Goal: Check status

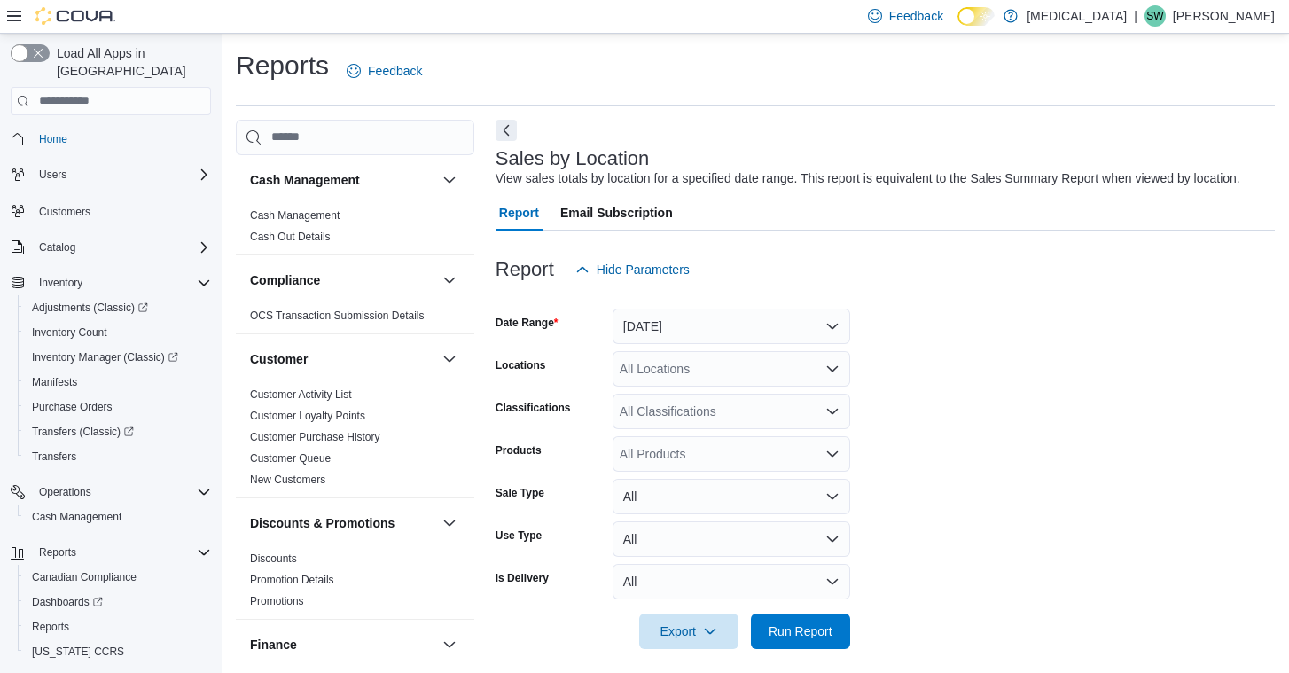
scroll to position [481, 0]
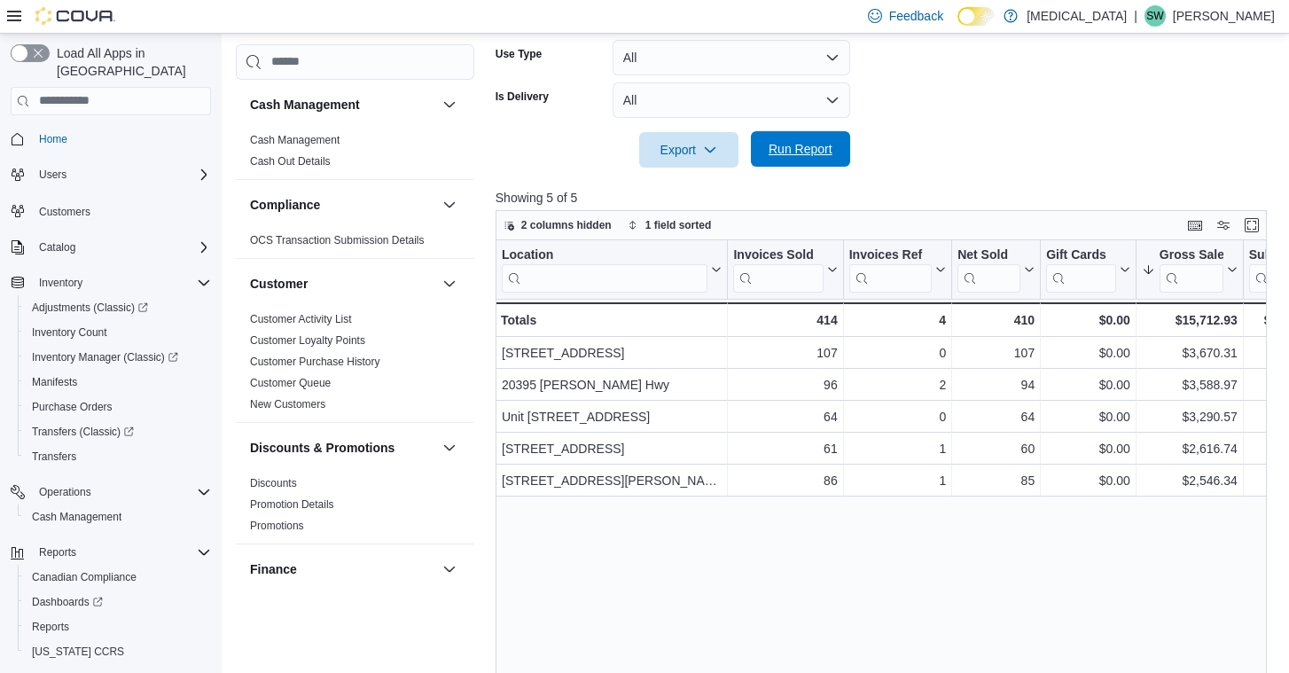
click at [812, 158] on span "Run Report" at bounding box center [800, 149] width 64 height 18
click at [974, 186] on div at bounding box center [884, 178] width 779 height 21
click at [799, 158] on span "Run Report" at bounding box center [800, 149] width 64 height 18
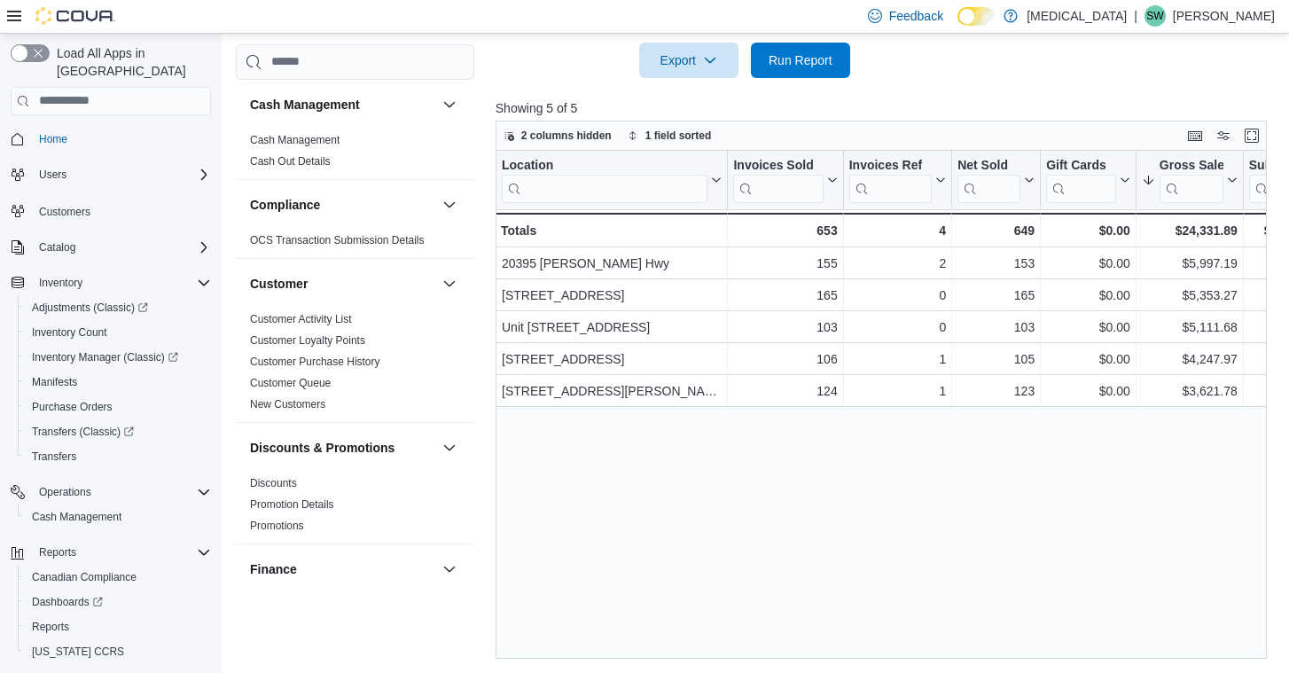
scroll to position [578, 0]
click at [798, 68] on span "Run Report" at bounding box center [800, 60] width 64 height 18
click at [805, 68] on span "Run Report" at bounding box center [800, 60] width 64 height 18
click at [791, 77] on span "Run Report" at bounding box center [800, 59] width 78 height 35
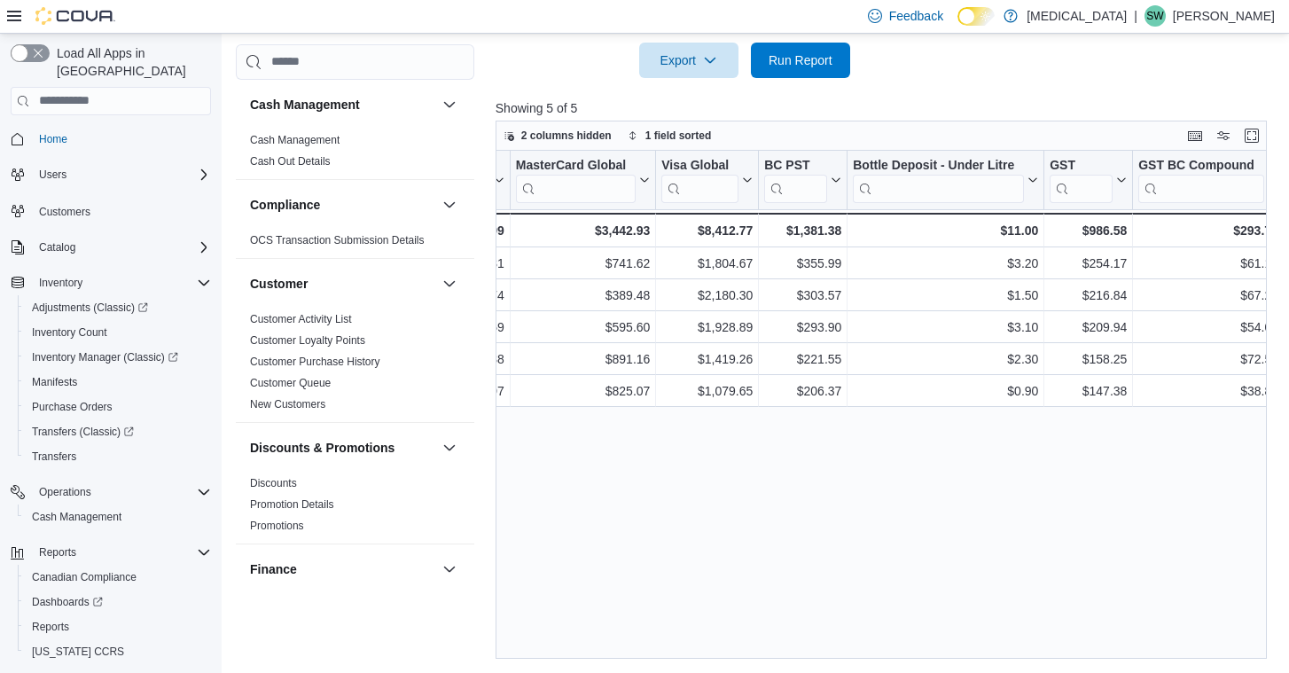
scroll to position [0, 3122]
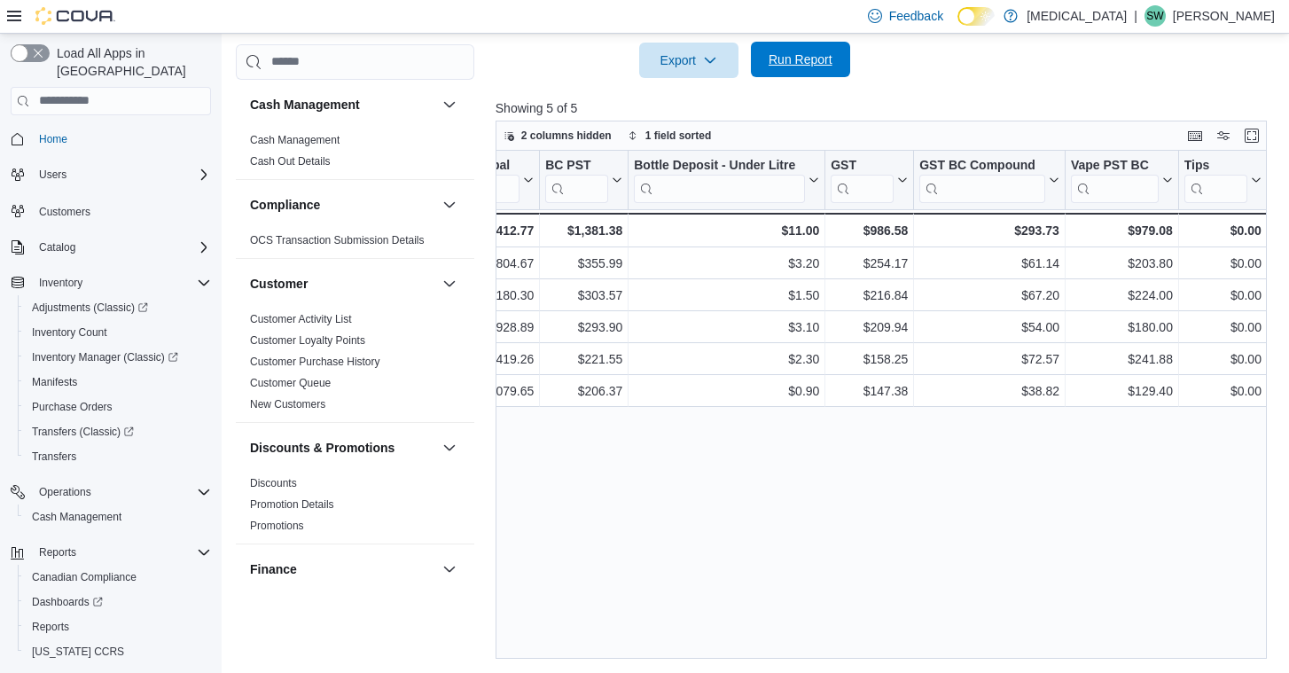
click at [811, 77] on span "Run Report" at bounding box center [800, 59] width 78 height 35
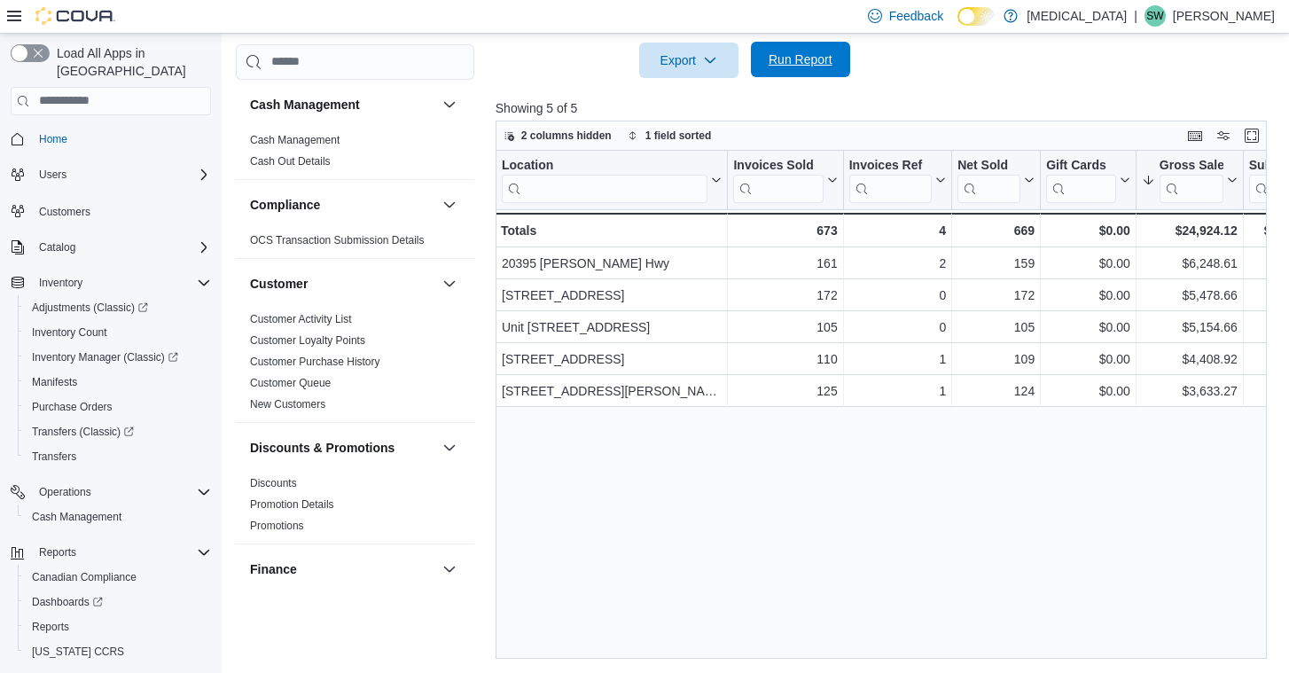
click at [794, 68] on span "Run Report" at bounding box center [800, 60] width 64 height 18
click at [799, 68] on span "Run Report" at bounding box center [800, 60] width 64 height 18
